Goal: Task Accomplishment & Management: Manage account settings

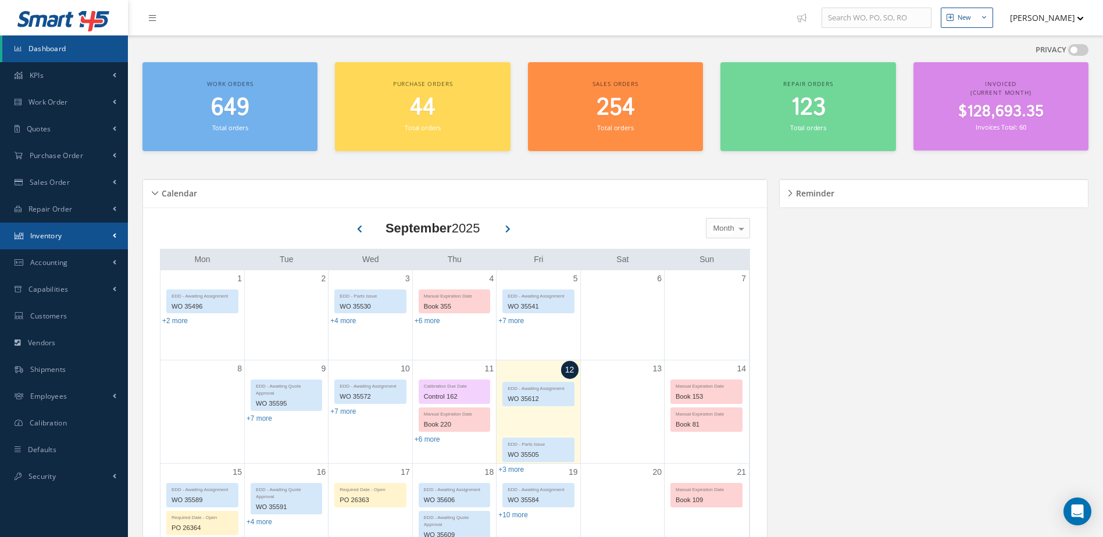
click at [74, 225] on link "Inventory" at bounding box center [64, 236] width 128 height 27
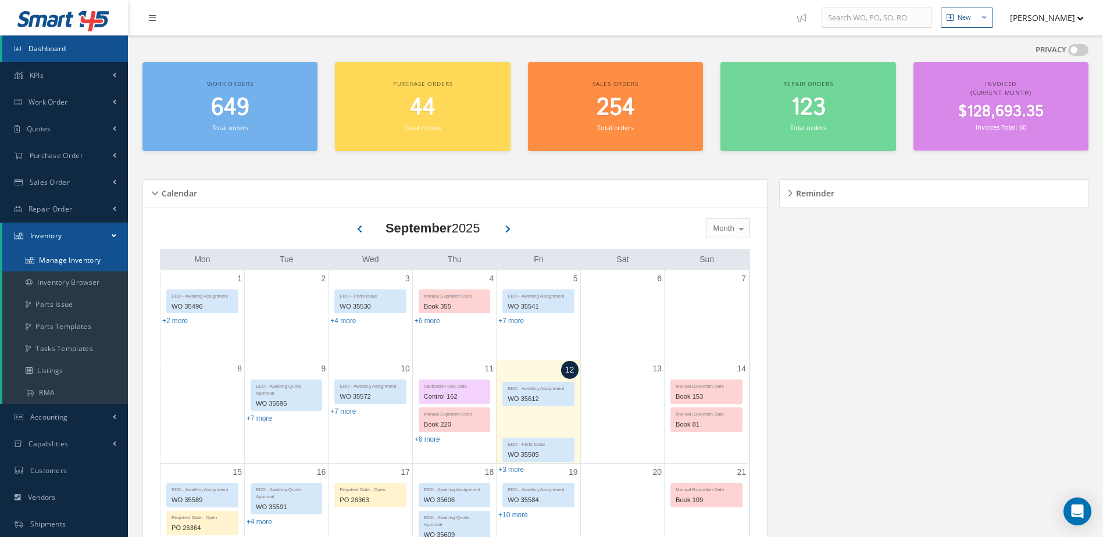
click at [83, 258] on link "Manage Inventory" at bounding box center [65, 260] width 126 height 22
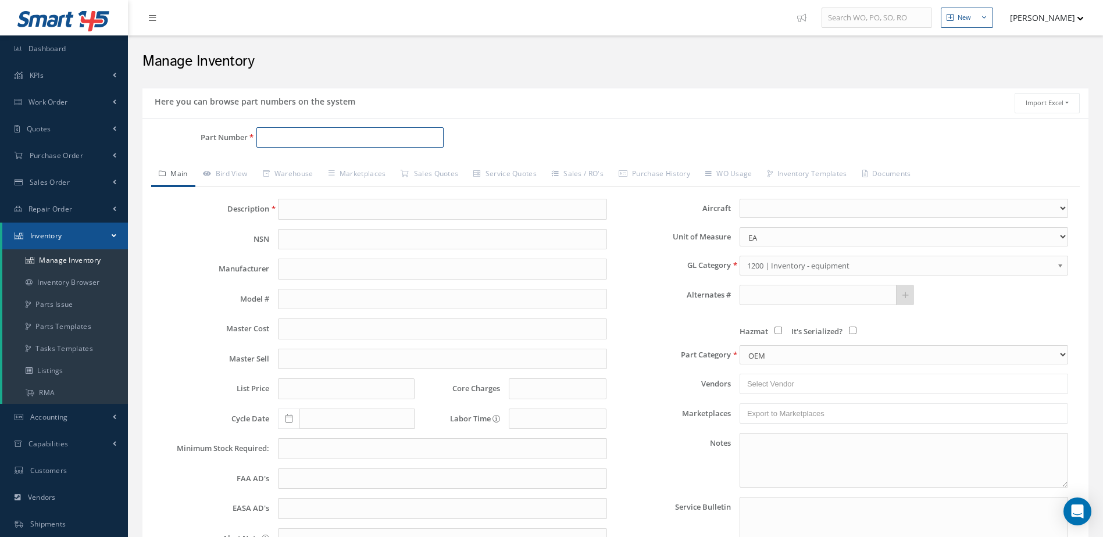
click at [349, 138] on input "Part Number" at bounding box center [350, 137] width 188 height 21
click at [299, 141] on input "21" at bounding box center [350, 137] width 188 height 21
type input "2"
type input "2-1661"
click at [382, 163] on span "BRAKE" at bounding box center [451, 168] width 174 height 12
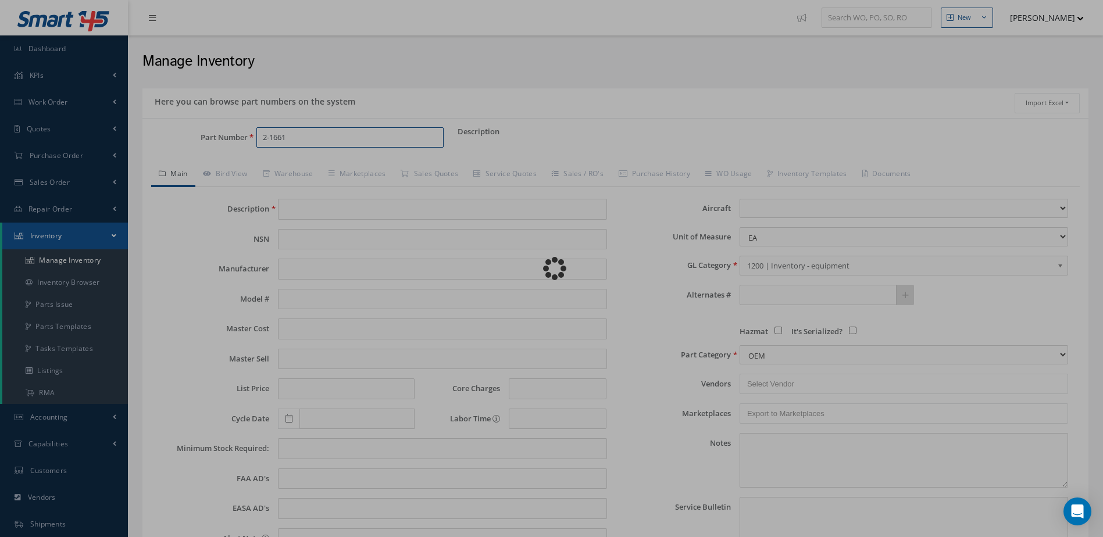
type input "BRAKE"
type input "[PERSON_NAME]"
type input "0.00"
type input "7975.00"
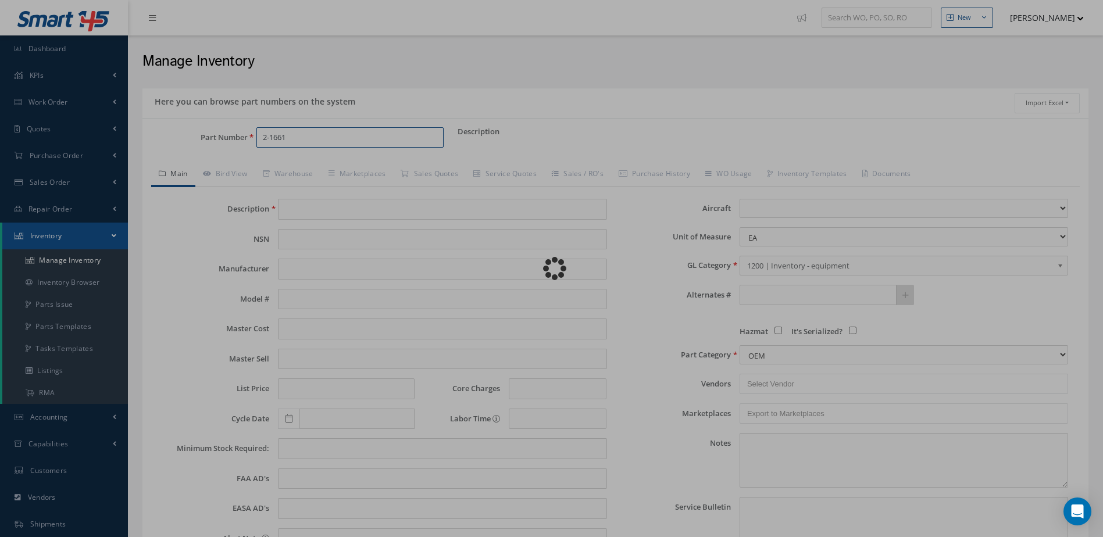
type input "0.00"
select select
type textarea "[DATE]: *STD OH COST $2,875.00 -IF BRAKE HAS A SHUTTLE VALVE IT WILL BE SUBJECT…"
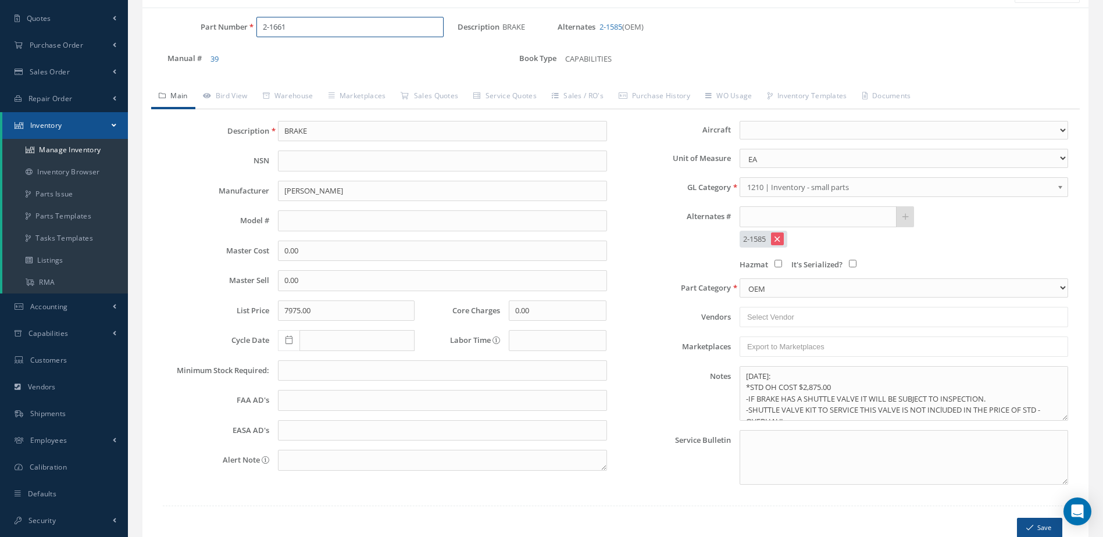
scroll to position [113, 0]
type input "2-1661"
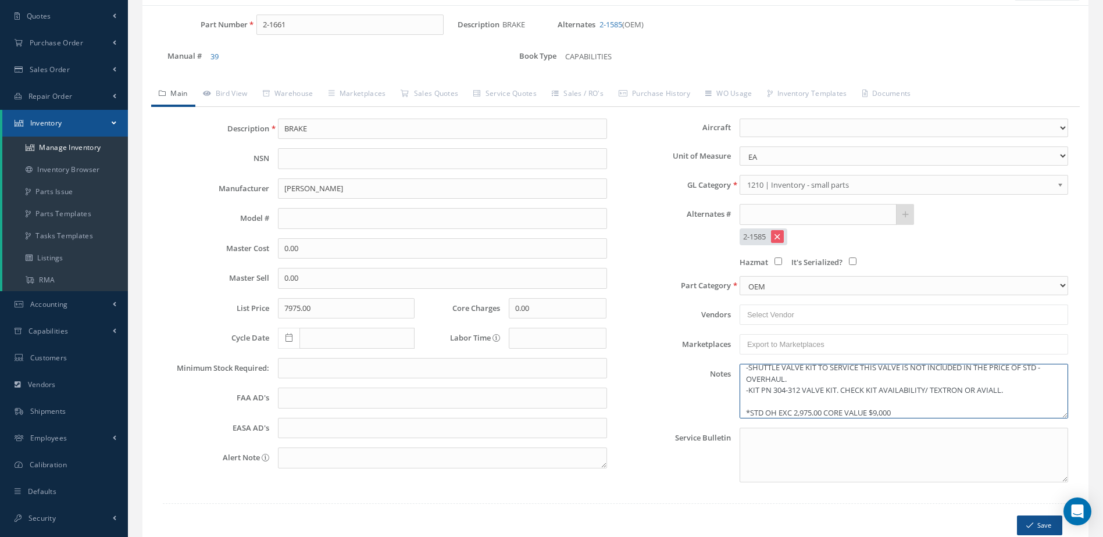
scroll to position [0, 0]
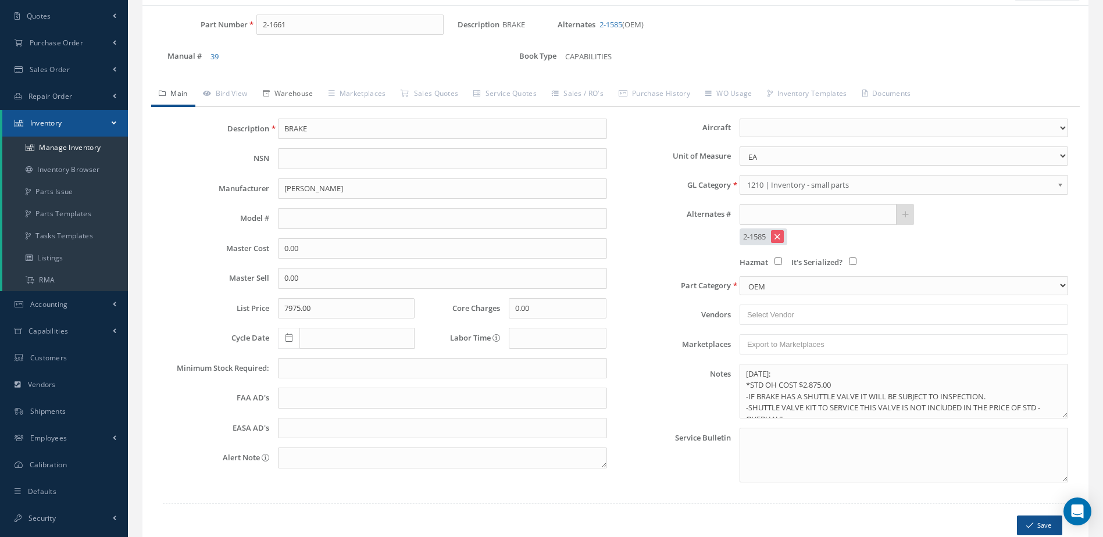
click at [289, 89] on link "Warehouse" at bounding box center [288, 95] width 66 height 24
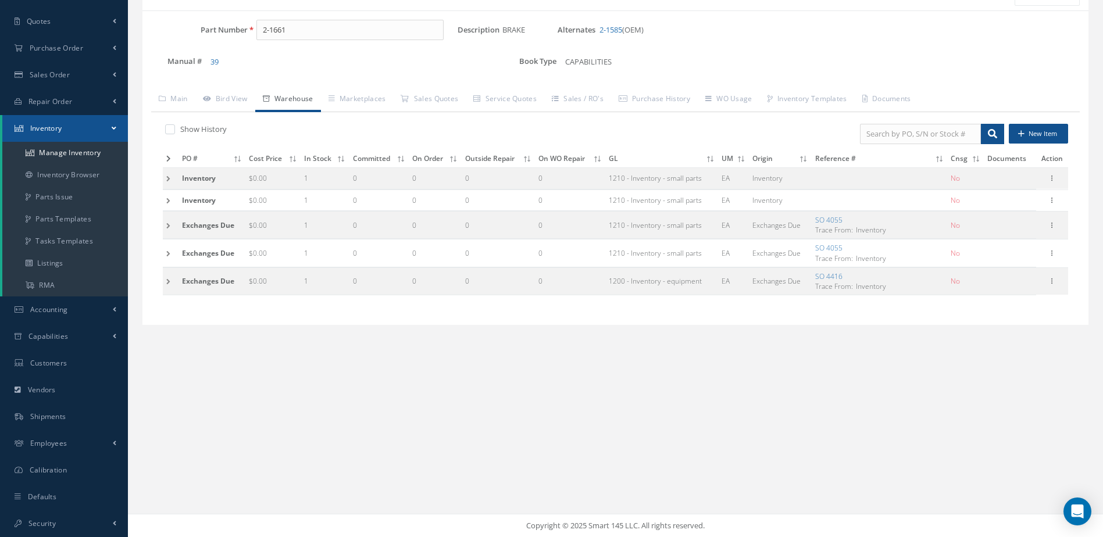
click at [169, 157] on icon at bounding box center [168, 158] width 5 height 7
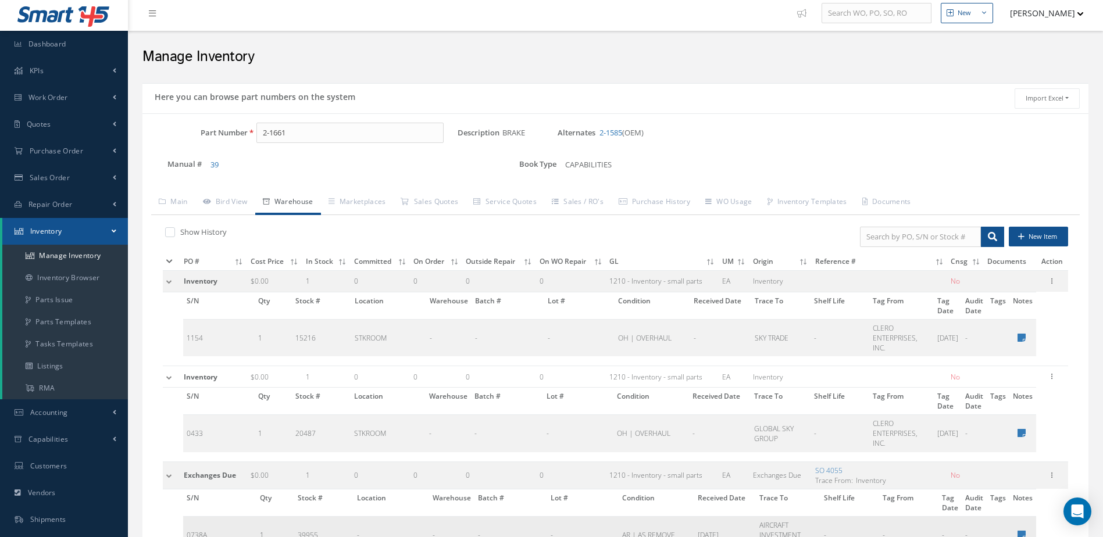
scroll to position [0, 0]
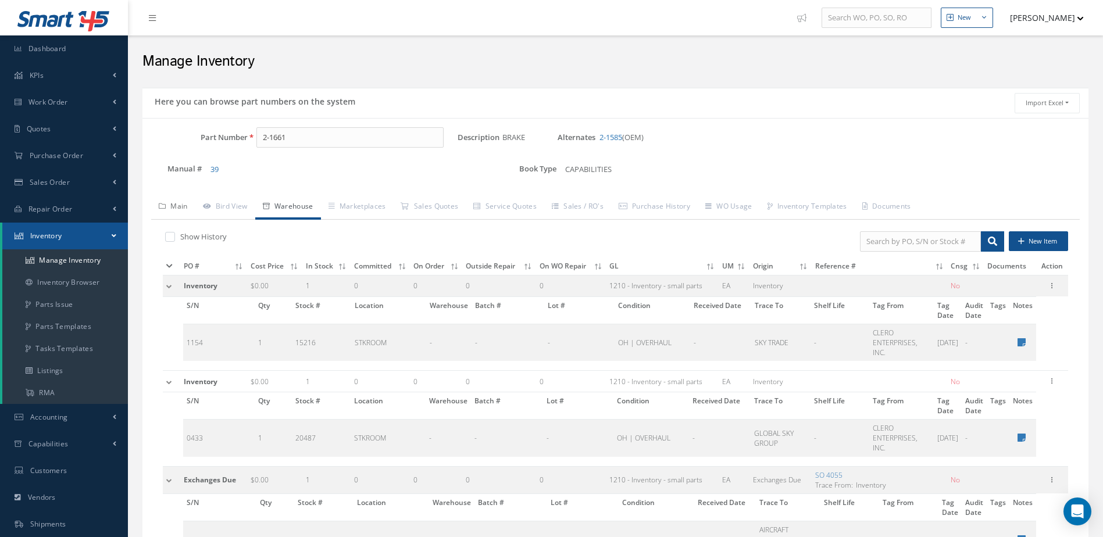
click at [178, 208] on link "Main" at bounding box center [173, 207] width 44 height 24
